Goal: Task Accomplishment & Management: Use online tool/utility

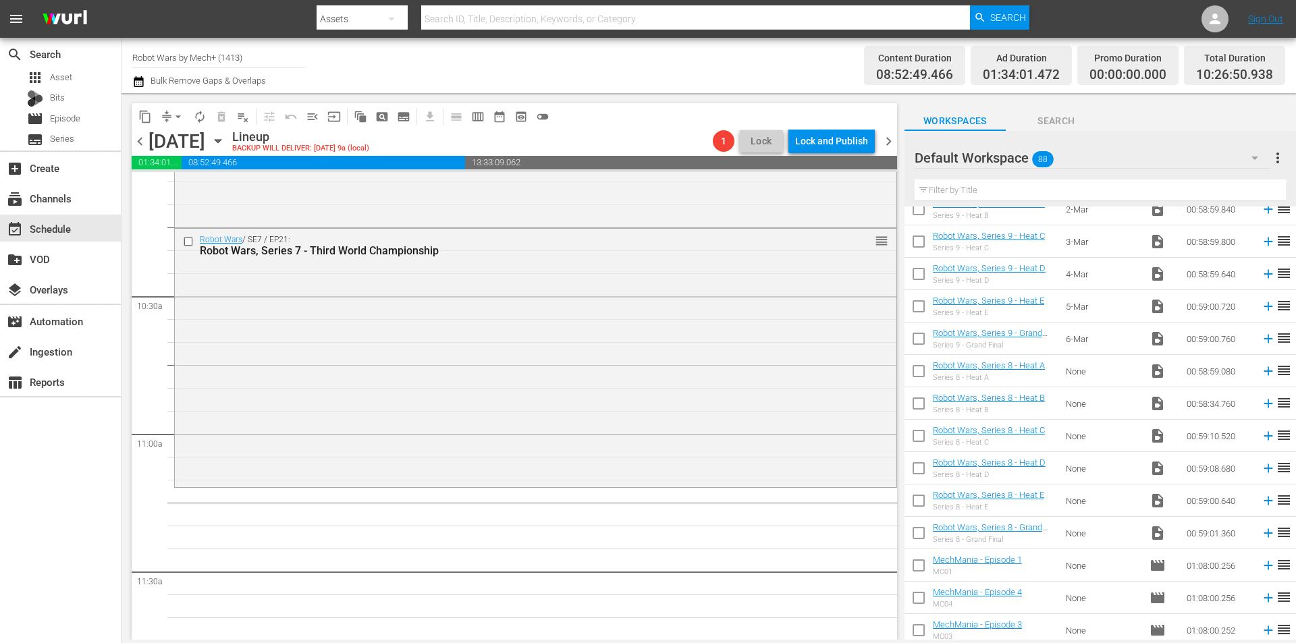
scroll to position [2449, 0]
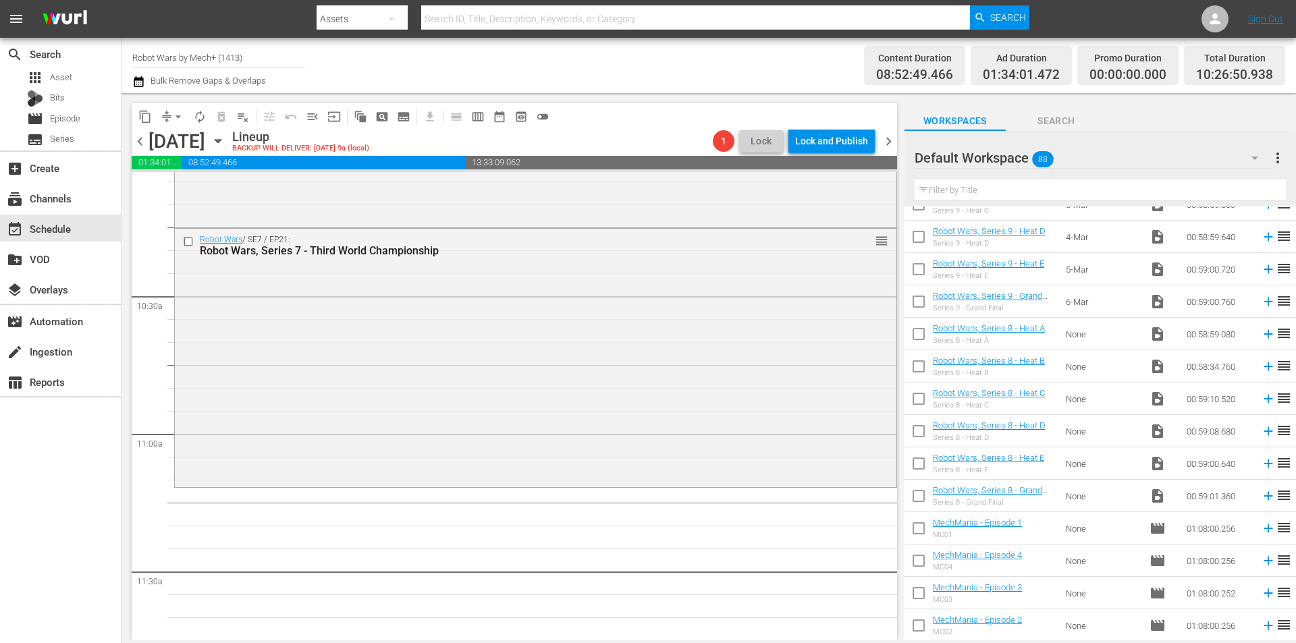
click at [917, 493] on input "checkbox" at bounding box center [919, 499] width 28 height 28
checkbox input "true"
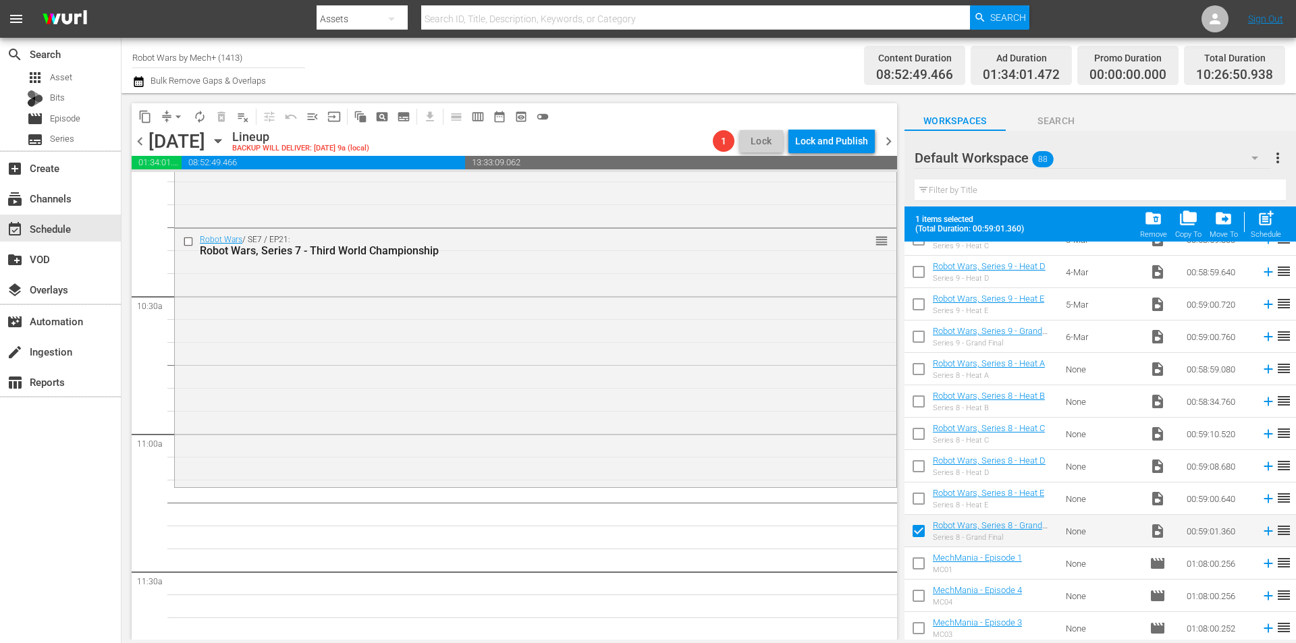
click at [917, 493] on input "checkbox" at bounding box center [919, 501] width 28 height 28
checkbox input "true"
drag, startPoint x: 917, startPoint y: 477, endPoint x: 913, endPoint y: 442, distance: 35.3
click at [917, 476] on input "checkbox" at bounding box center [919, 469] width 28 height 28
checkbox input "true"
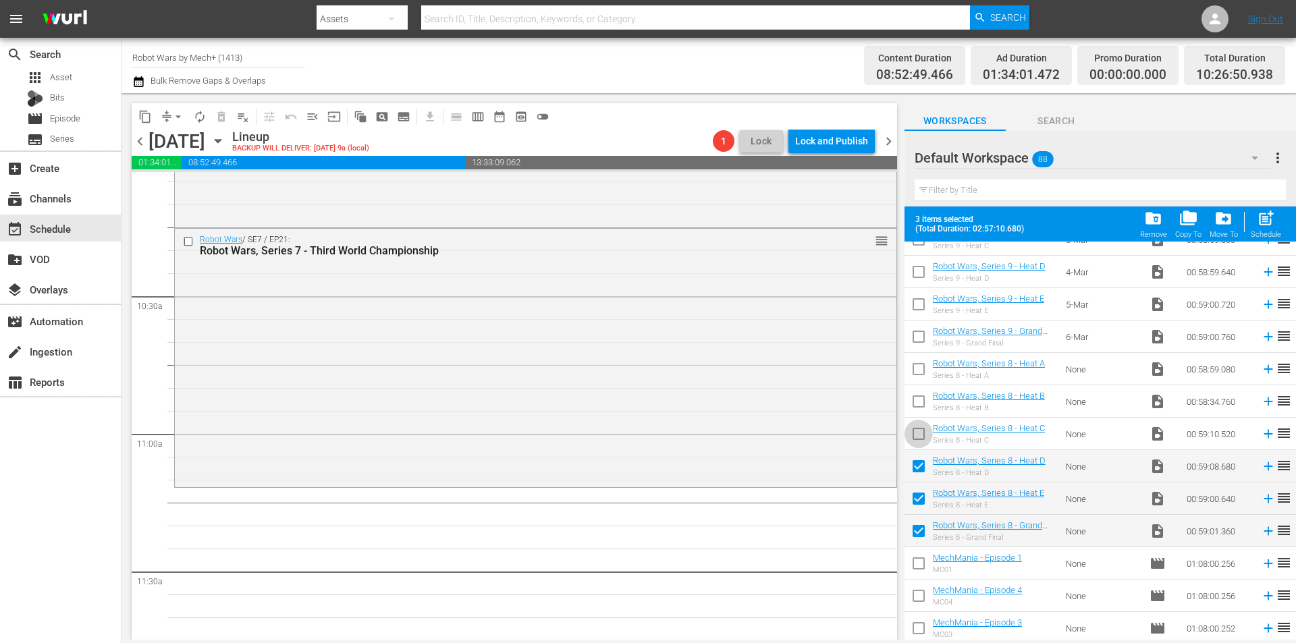
click at [913, 442] on input "checkbox" at bounding box center [919, 437] width 28 height 28
checkbox input "true"
click at [915, 409] on input "checkbox" at bounding box center [919, 404] width 28 height 28
checkbox input "true"
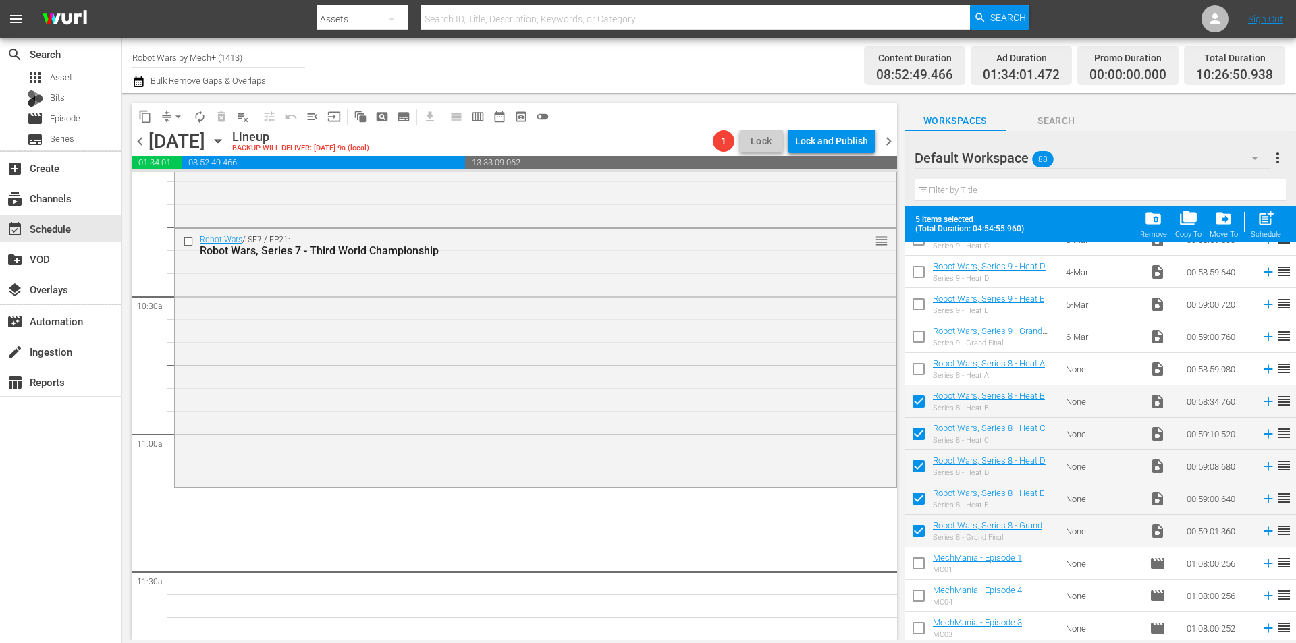
click at [913, 371] on input "checkbox" at bounding box center [919, 372] width 28 height 28
click at [1262, 230] on div "post_add Schedule" at bounding box center [1266, 224] width 30 height 30
checkbox input "false"
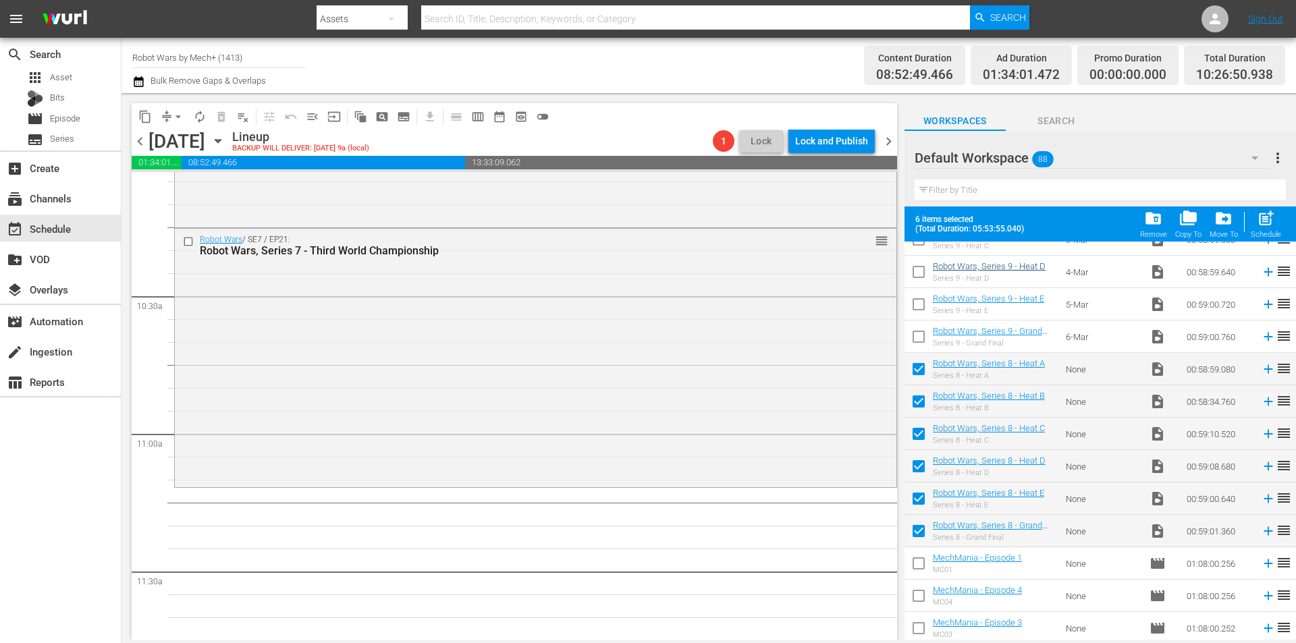
checkbox input "false"
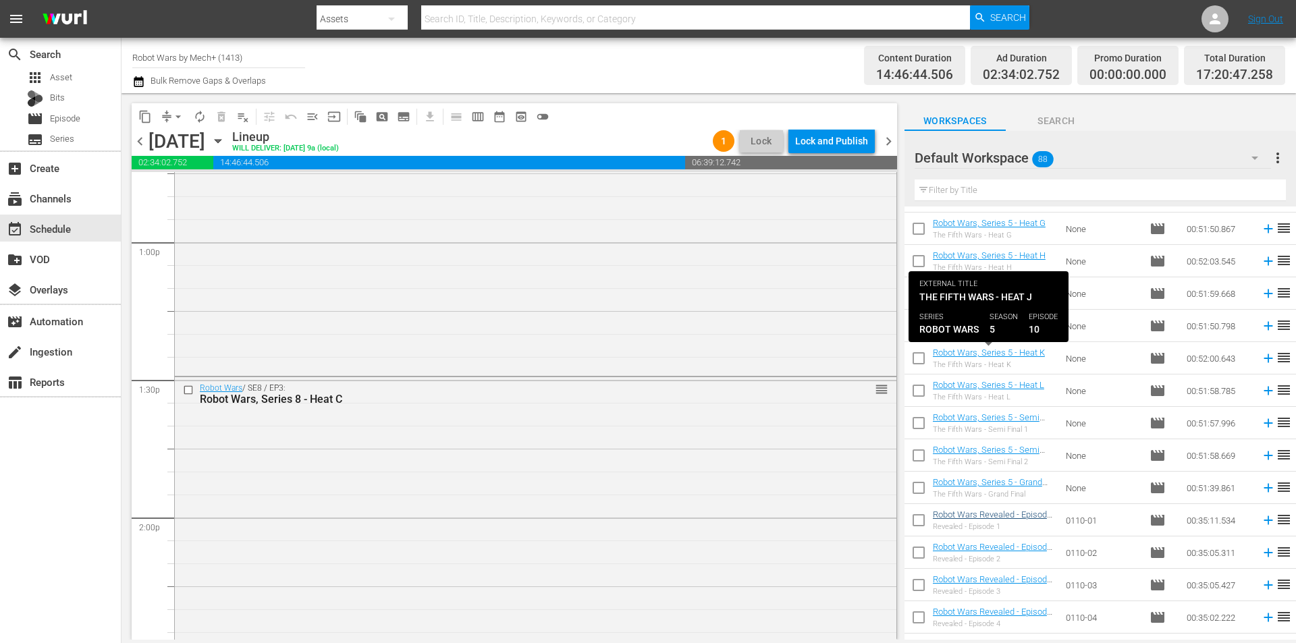
scroll to position [0, 0]
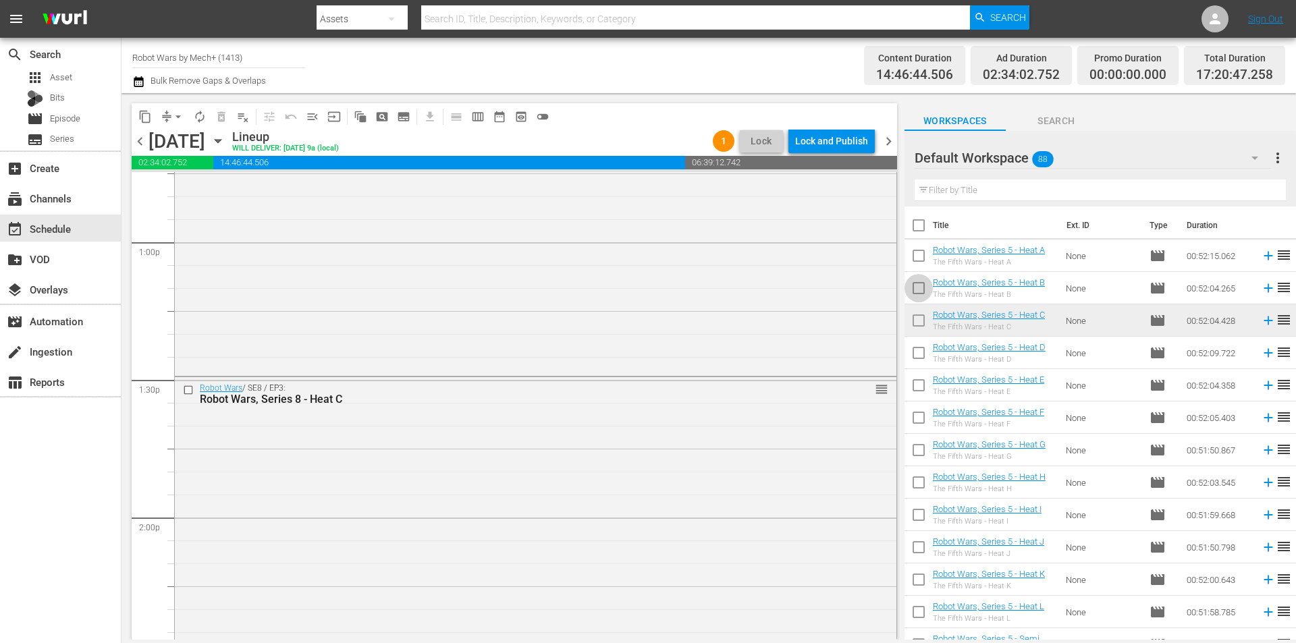
click at [917, 290] on input "checkbox" at bounding box center [919, 291] width 28 height 28
checkbox input "true"
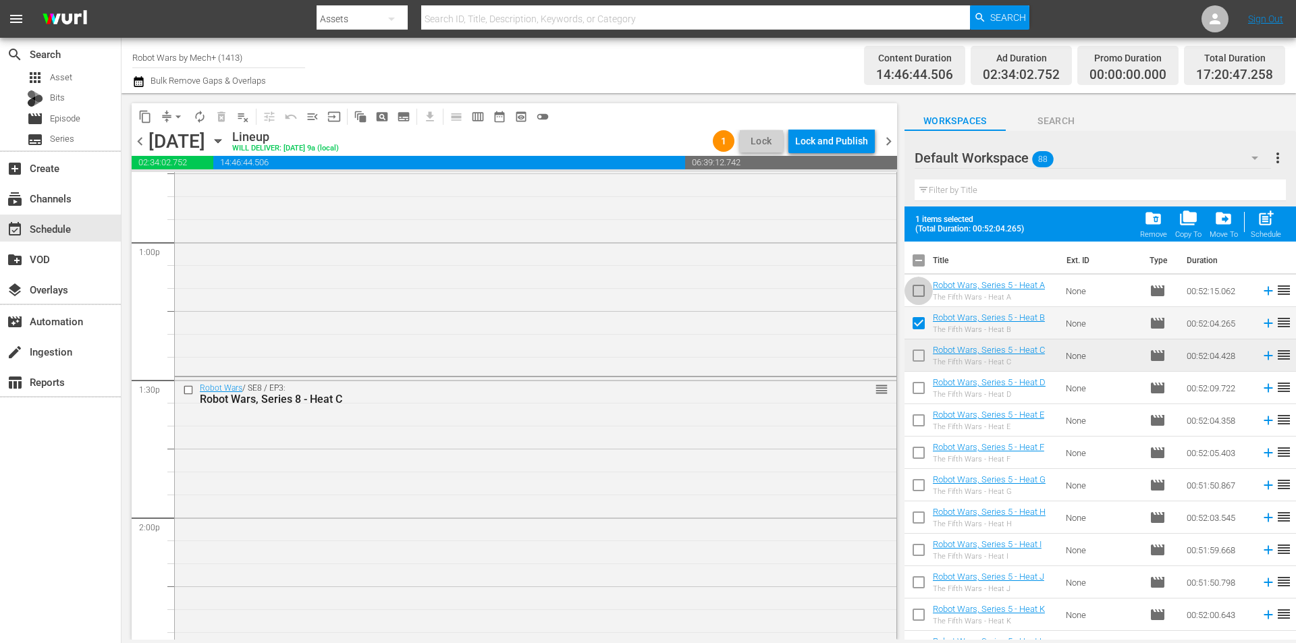
click at [917, 290] on input "checkbox" at bounding box center [919, 293] width 28 height 28
checkbox input "true"
click at [915, 375] on span at bounding box center [919, 388] width 28 height 28
click at [919, 358] on input "checkbox" at bounding box center [919, 358] width 28 height 28
checkbox input "true"
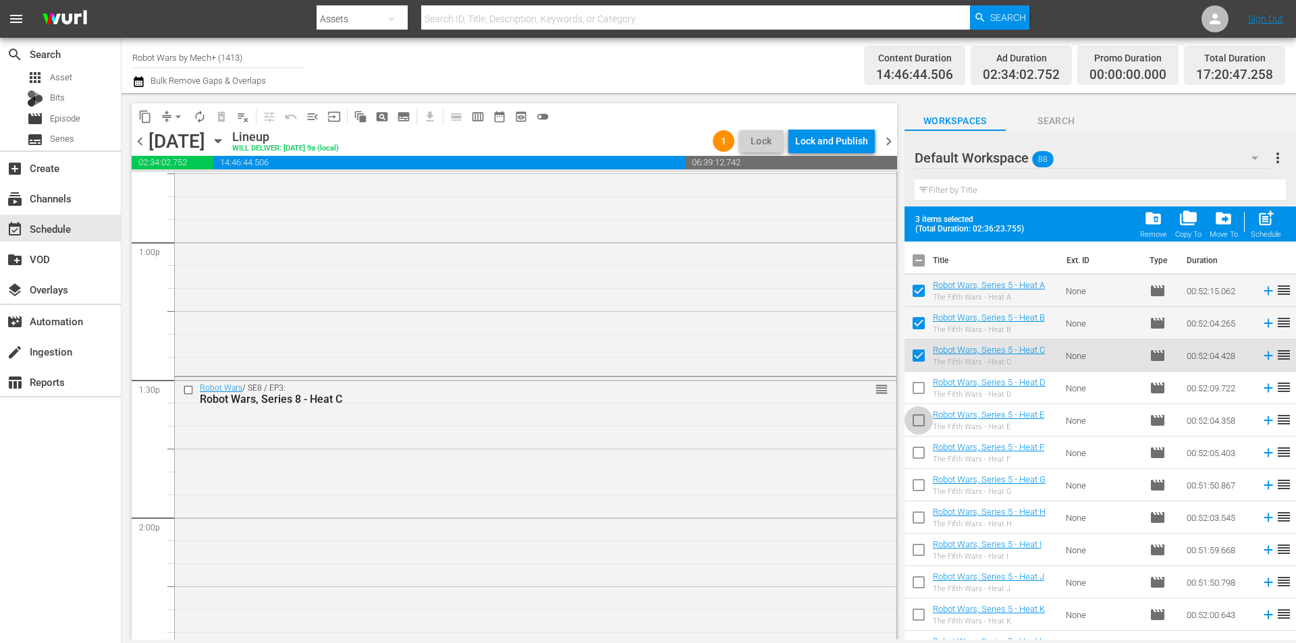
click at [922, 411] on input "checkbox" at bounding box center [919, 423] width 28 height 28
checkbox input "true"
click at [923, 385] on input "checkbox" at bounding box center [919, 391] width 28 height 28
checkbox input "true"
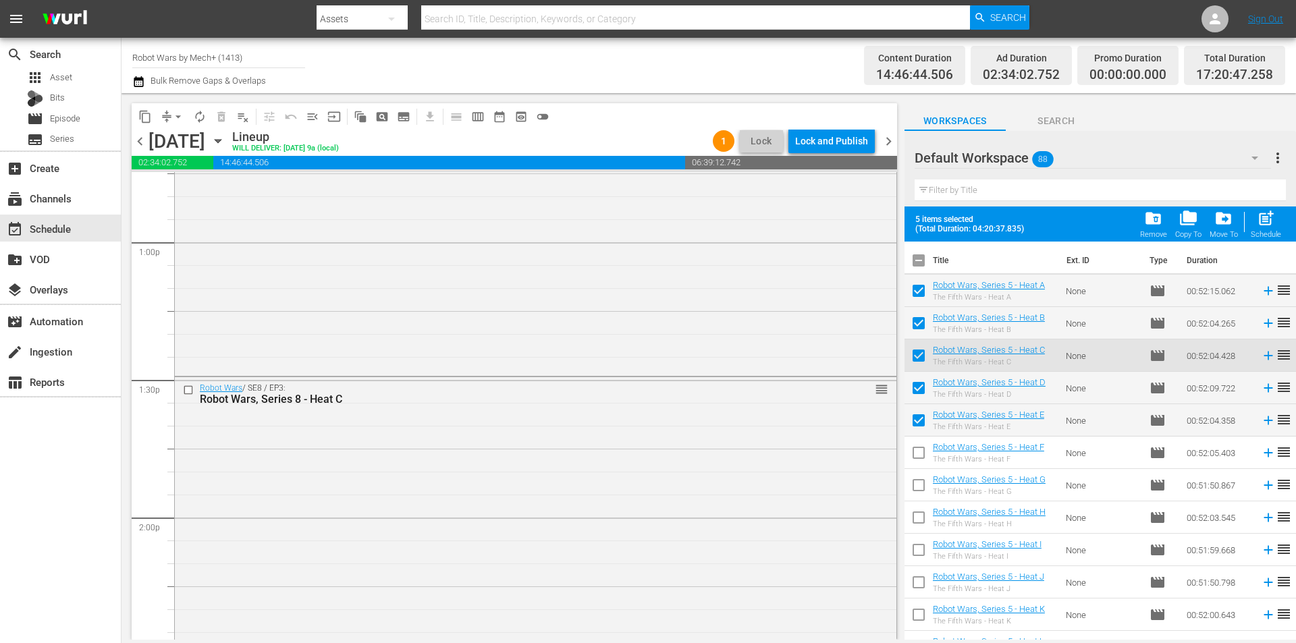
click at [919, 457] on input "checkbox" at bounding box center [919, 456] width 28 height 28
checkbox input "true"
click at [918, 489] on input "checkbox" at bounding box center [919, 488] width 28 height 28
checkbox input "true"
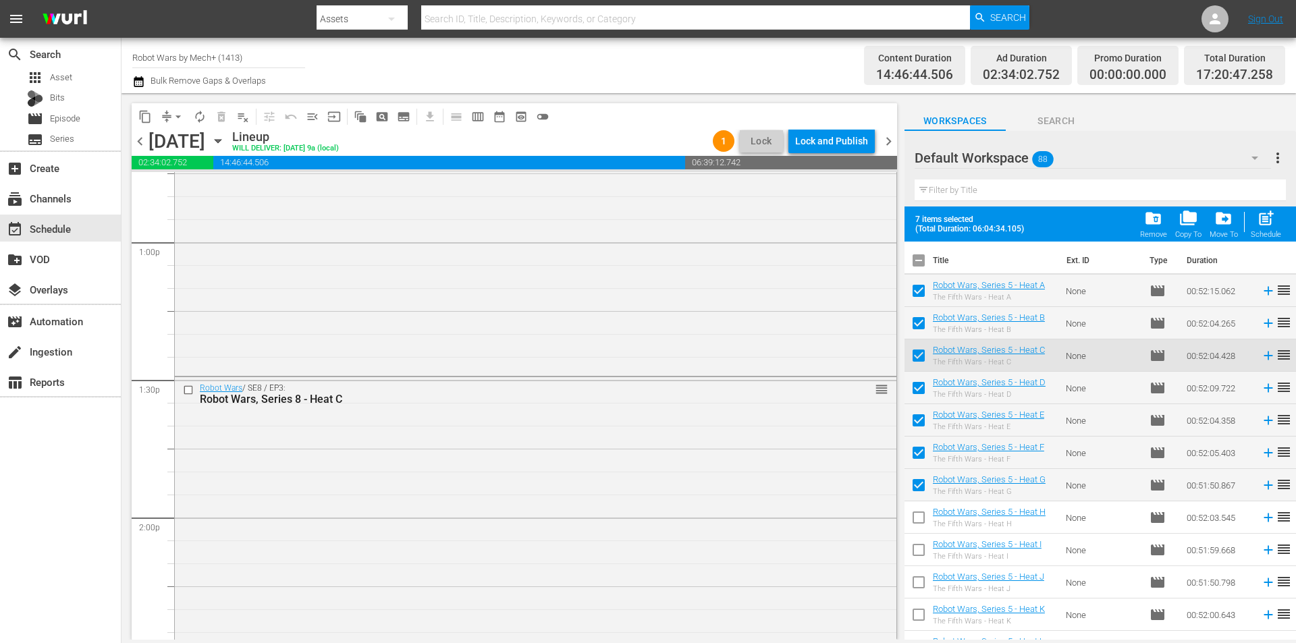
click at [919, 525] on input "checkbox" at bounding box center [919, 520] width 28 height 28
checkbox input "true"
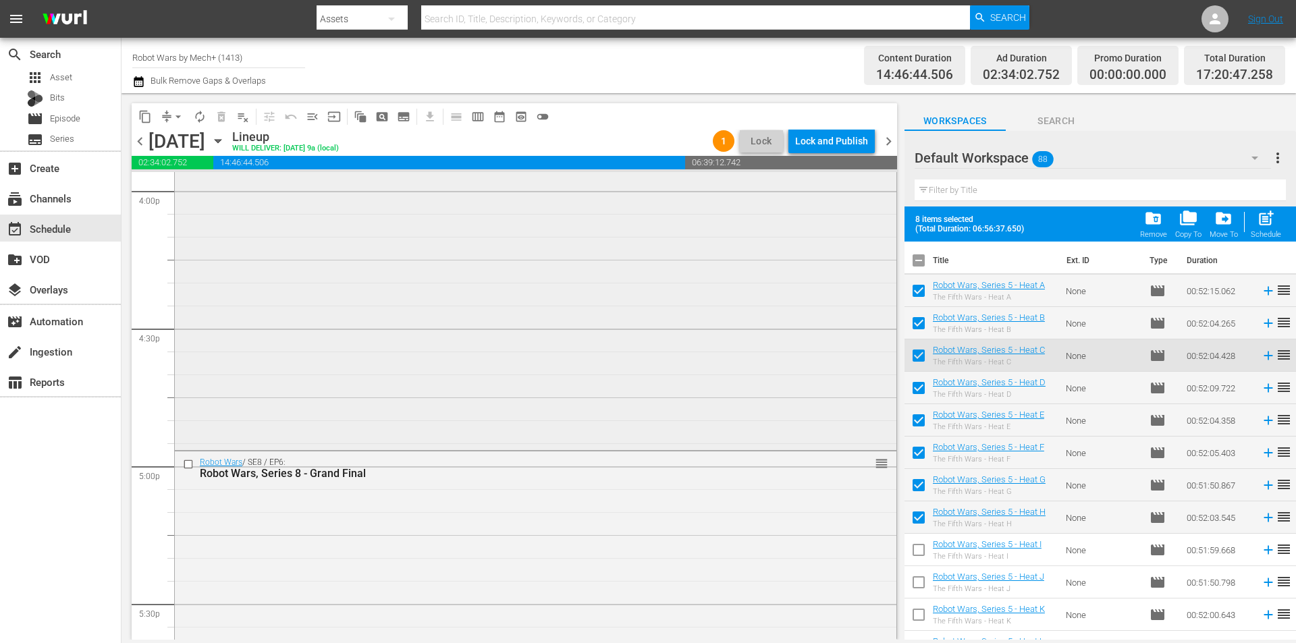
scroll to position [4793, 0]
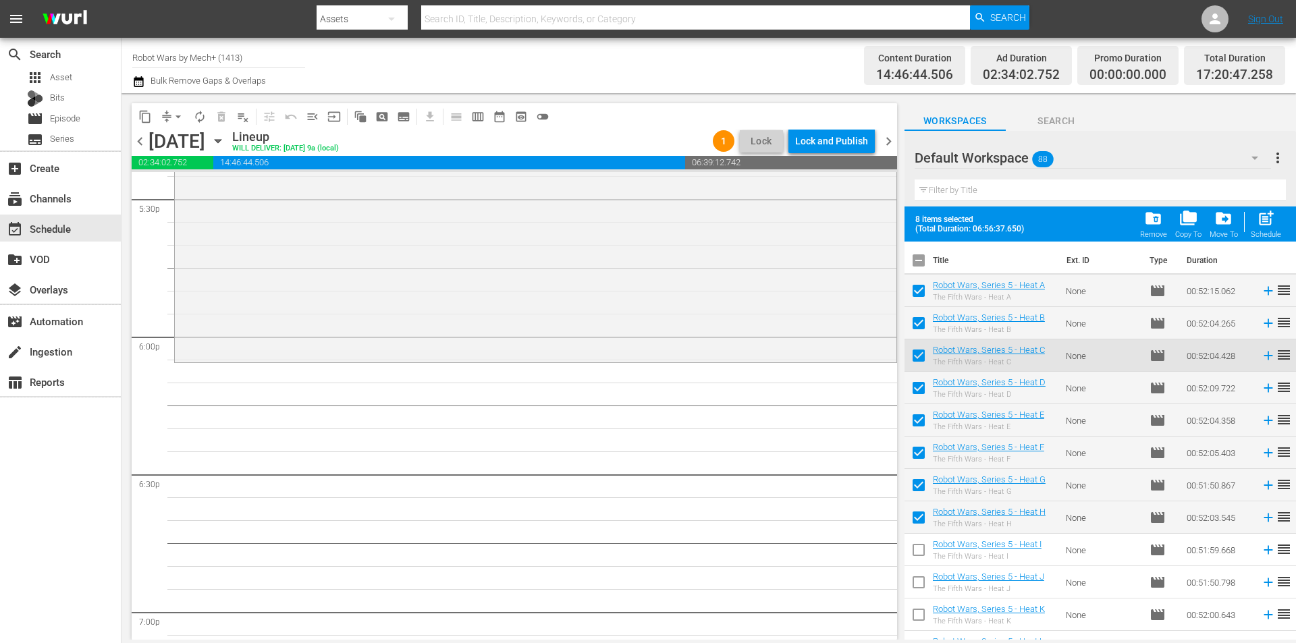
click at [1265, 228] on span "post_add" at bounding box center [1266, 218] width 18 height 18
checkbox input "false"
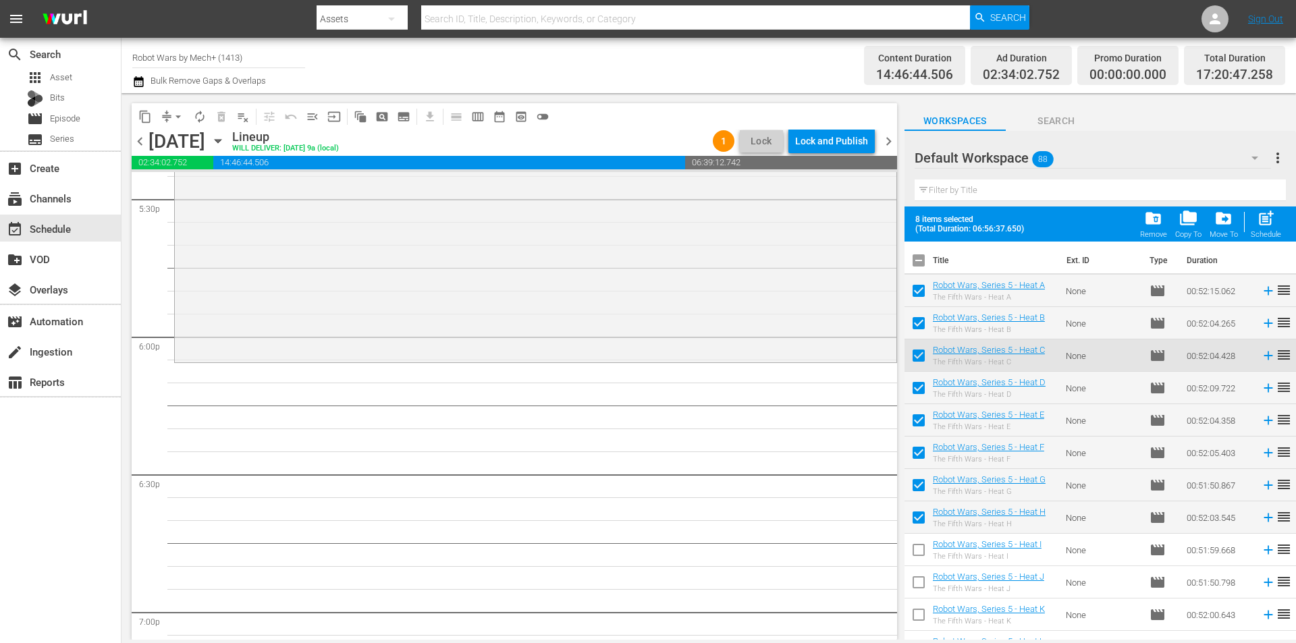
checkbox input "false"
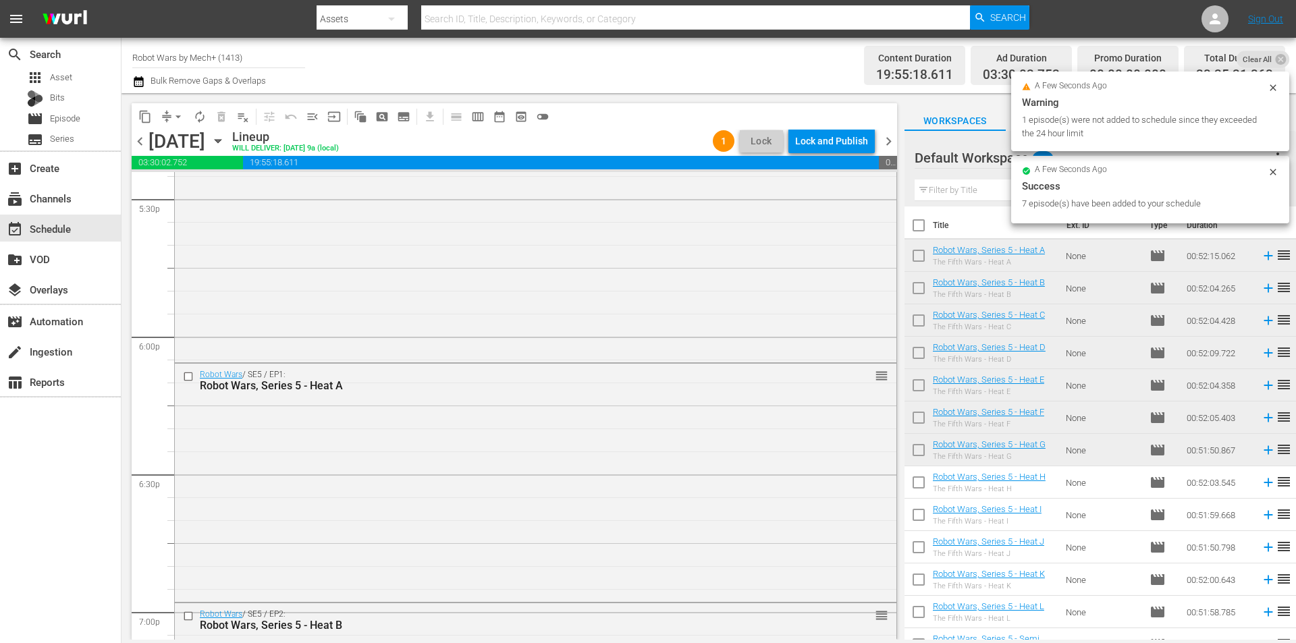
click at [818, 140] on div "Lock and Publish" at bounding box center [831, 141] width 73 height 24
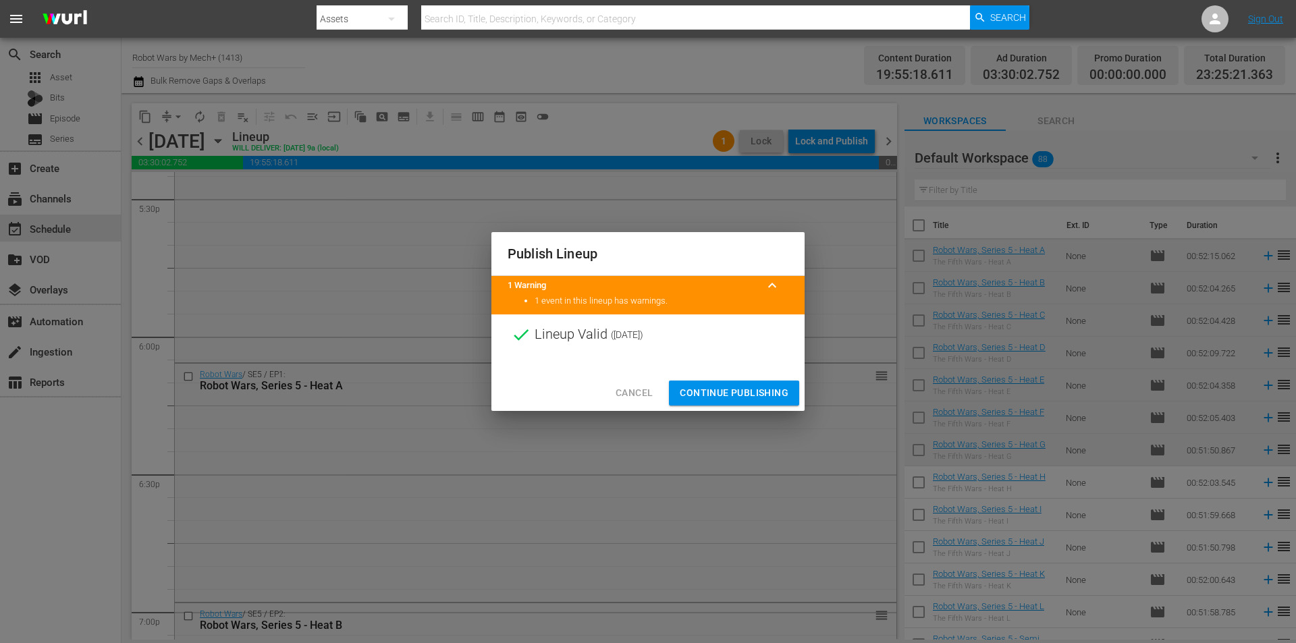
click at [735, 393] on span "Continue Publishing" at bounding box center [734, 393] width 109 height 17
